Goal: Check status: Check status

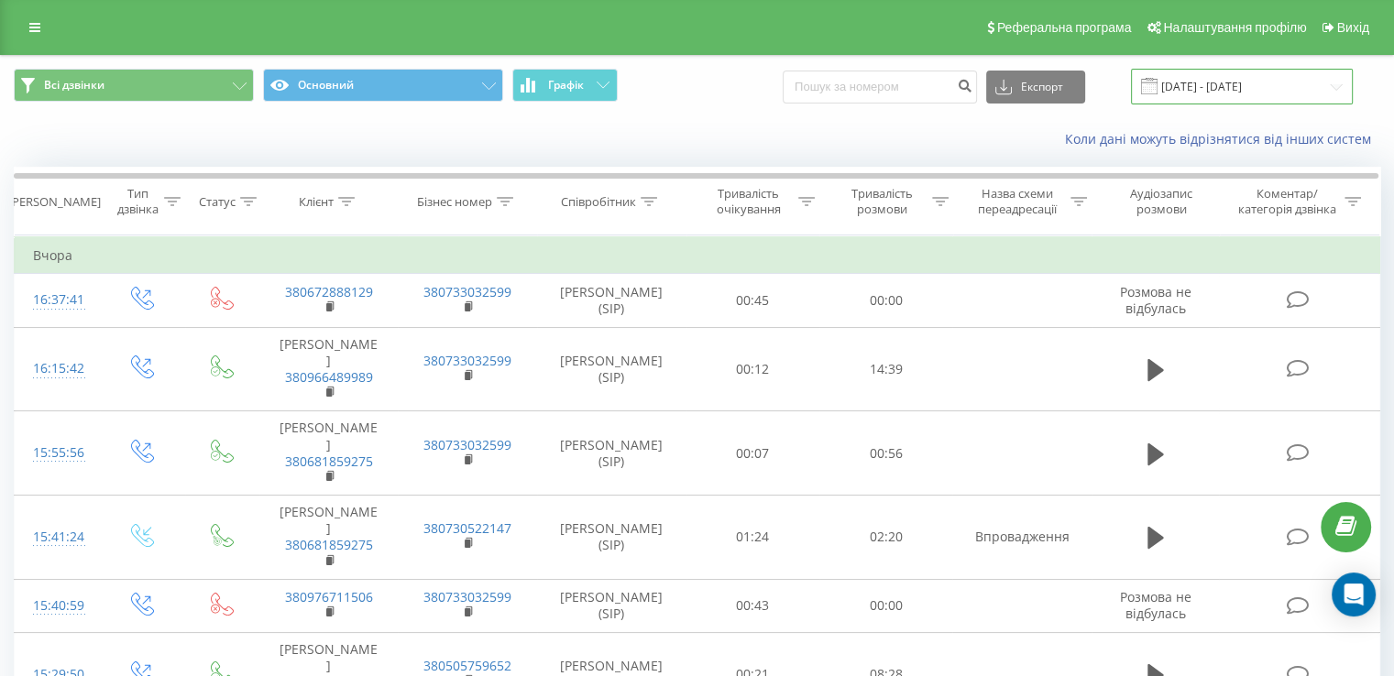
click at [1199, 94] on input "[DATE] - [DATE]" at bounding box center [1242, 87] width 222 height 36
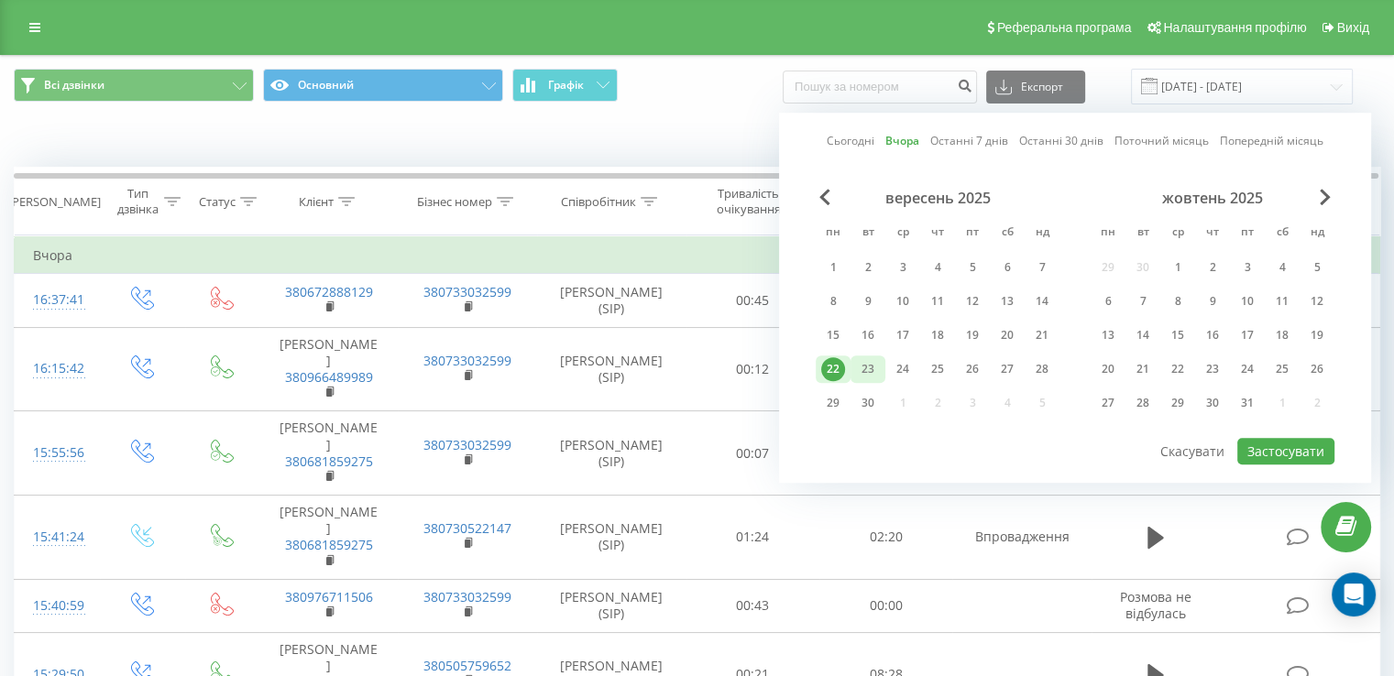
click at [869, 372] on div "23" at bounding box center [868, 369] width 24 height 24
drag, startPoint x: 1292, startPoint y: 451, endPoint x: 1278, endPoint y: 451, distance: 13.7
click at [1290, 451] on button "Застосувати" at bounding box center [1285, 451] width 97 height 27
type input "[DATE] - [DATE]"
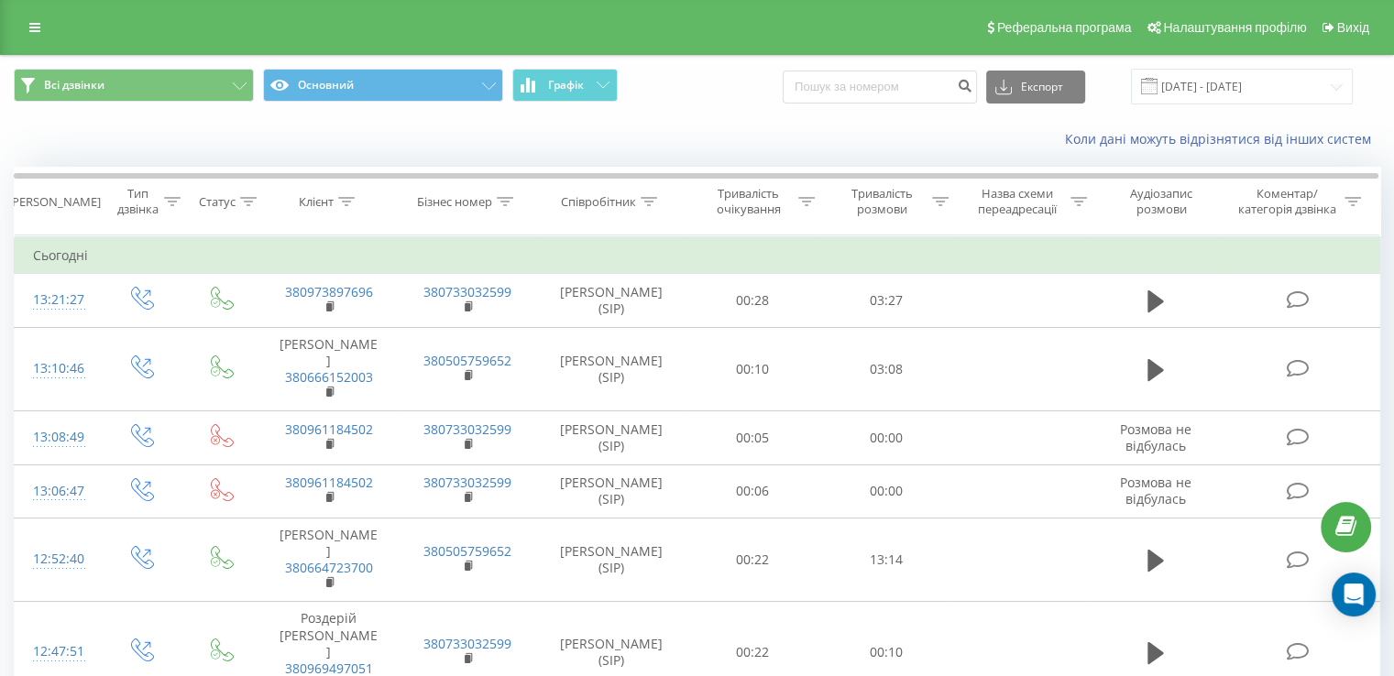
click at [576, 102] on span "Всі дзвінки Основний Графік" at bounding box center [349, 87] width 670 height 36
click at [566, 82] on span "Графік" at bounding box center [566, 85] width 36 height 13
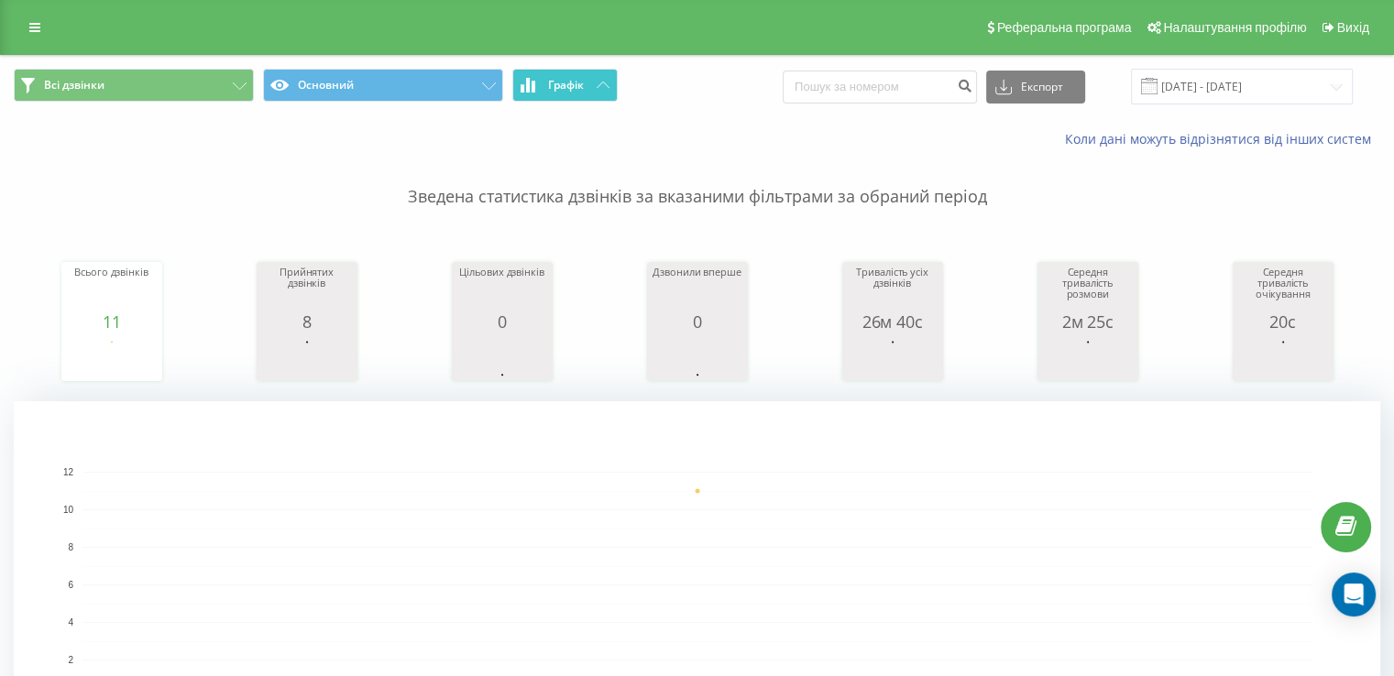
click at [594, 82] on button "Графік" at bounding box center [564, 85] width 105 height 33
